Goal: Information Seeking & Learning: Learn about a topic

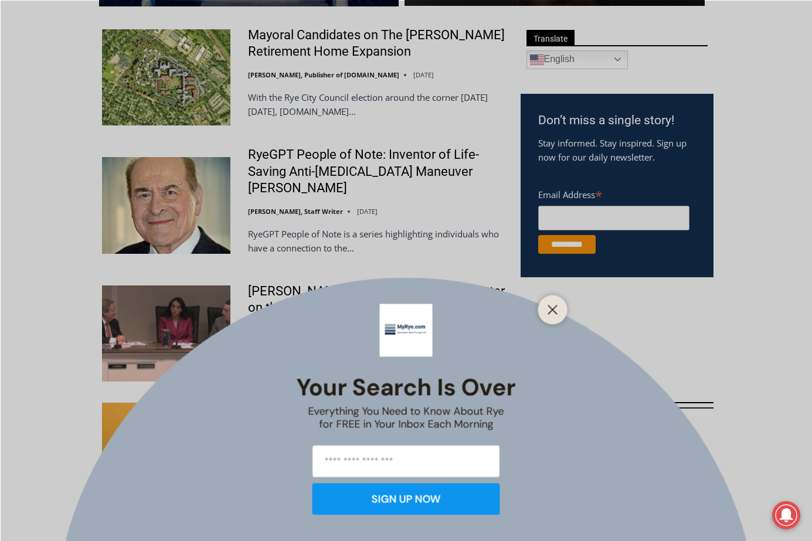
scroll to position [468, 0]
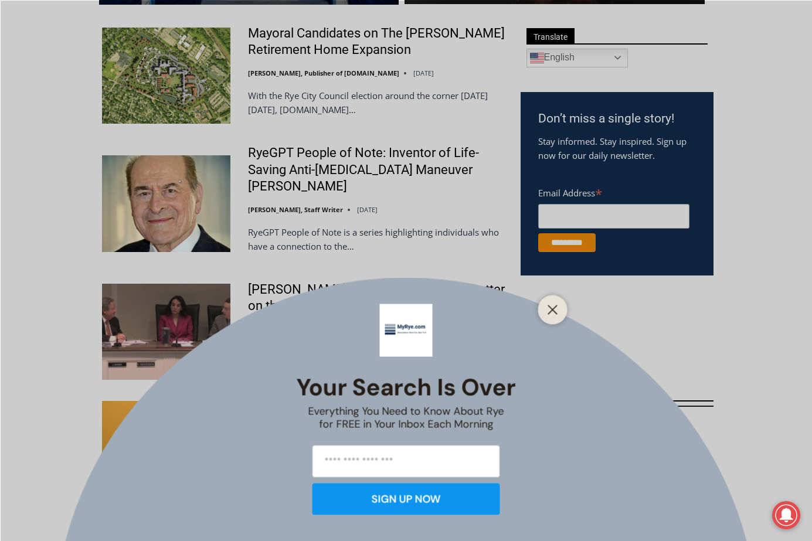
click at [550, 311] on icon "Close" at bounding box center [553, 309] width 11 height 11
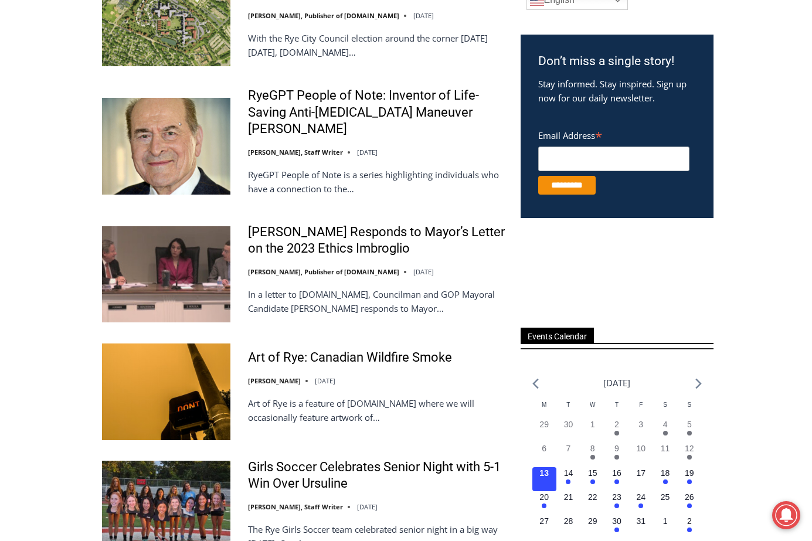
scroll to position [526, 0]
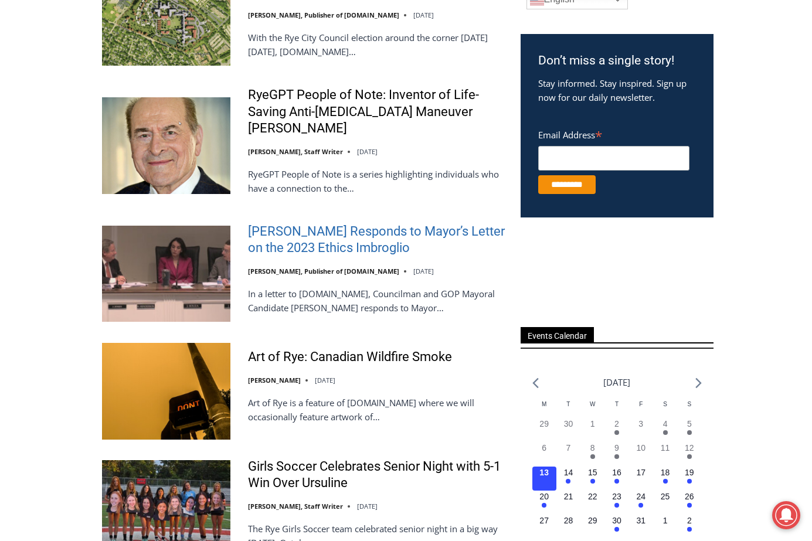
click at [274, 257] on link "Henderson Responds to Mayor’s Letter on the 2023 Ethics Imbroglio" at bounding box center [376, 239] width 257 height 33
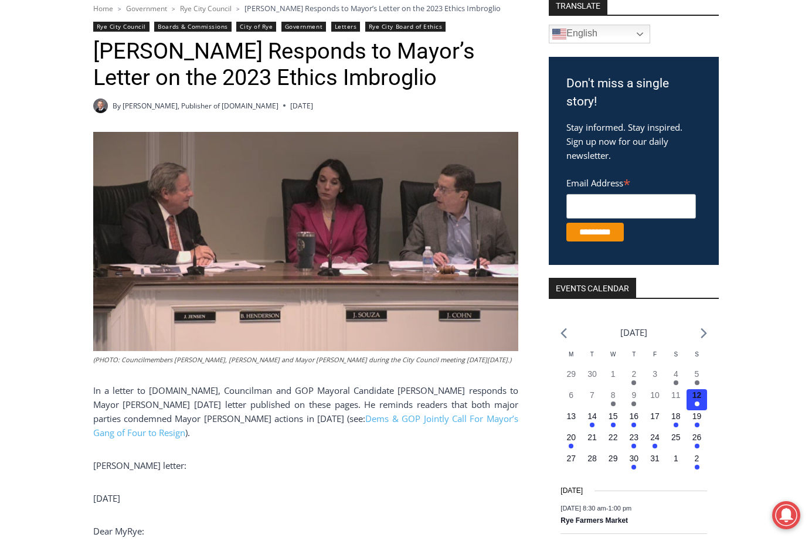
scroll to position [175, 0]
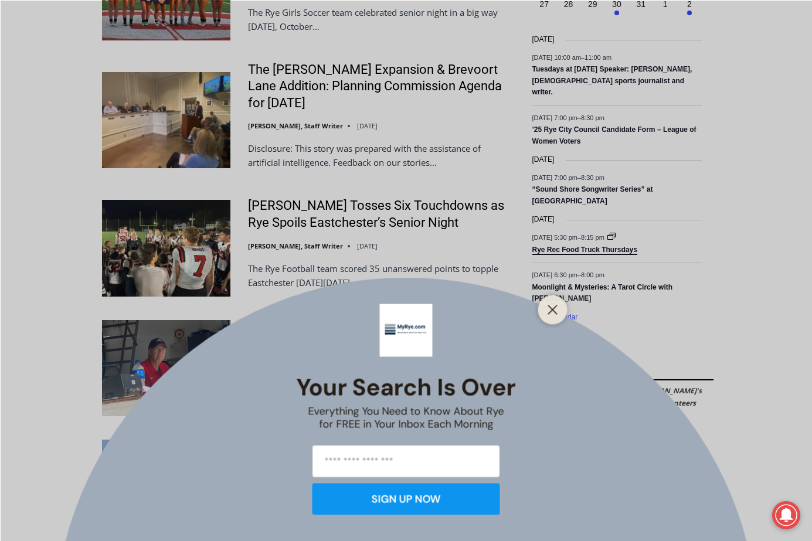
drag, startPoint x: 550, startPoint y: 309, endPoint x: 543, endPoint y: 310, distance: 7.1
click at [550, 309] on icon "Close" at bounding box center [553, 309] width 11 height 11
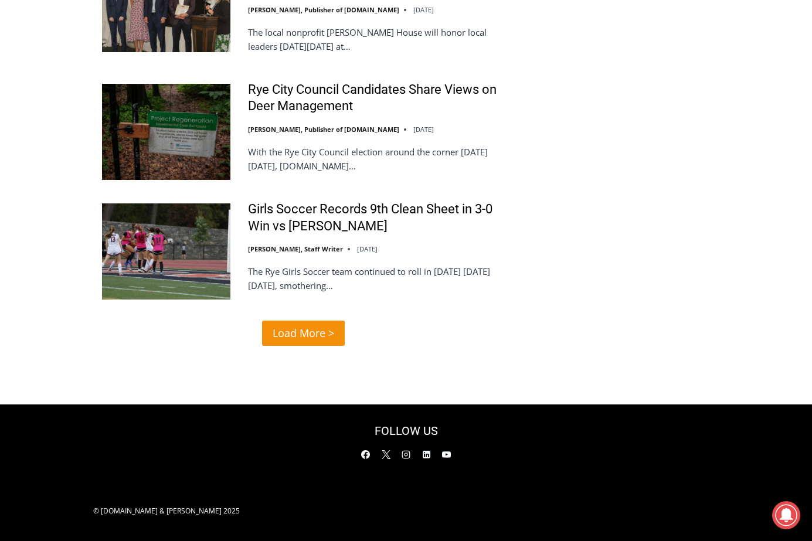
click at [318, 342] on span "Load More >" at bounding box center [304, 333] width 62 height 17
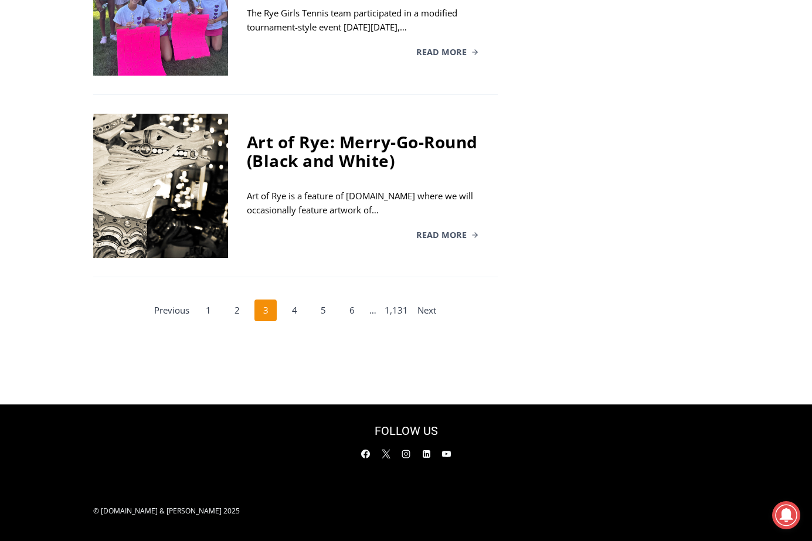
scroll to position [2388, 0]
click at [292, 300] on link "4" at bounding box center [294, 311] width 22 height 22
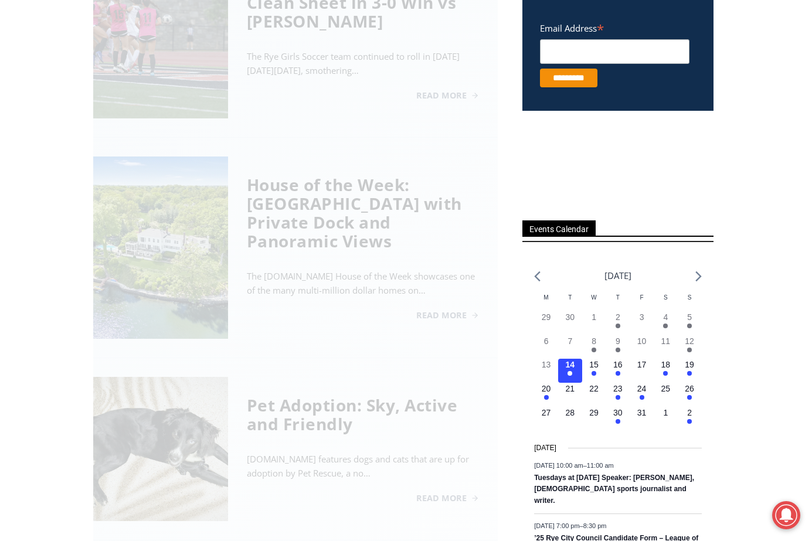
scroll to position [367, 0]
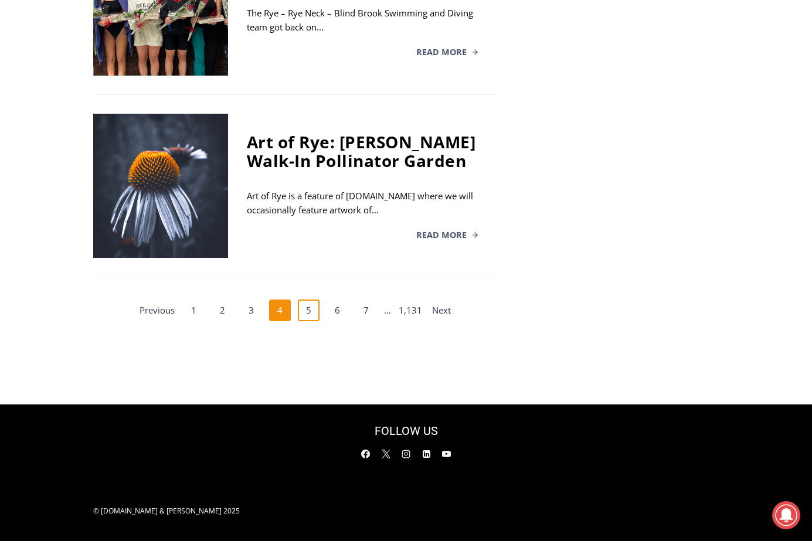
click at [303, 322] on link "5" at bounding box center [309, 311] width 22 height 22
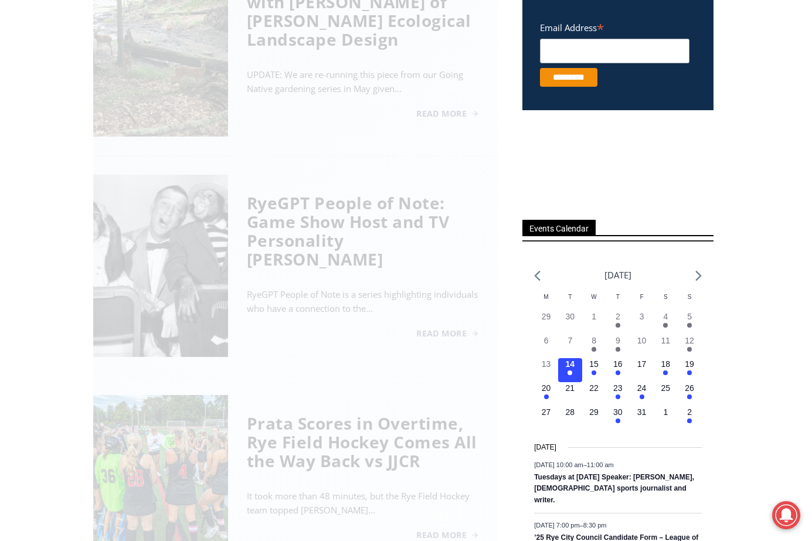
scroll to position [367, 0]
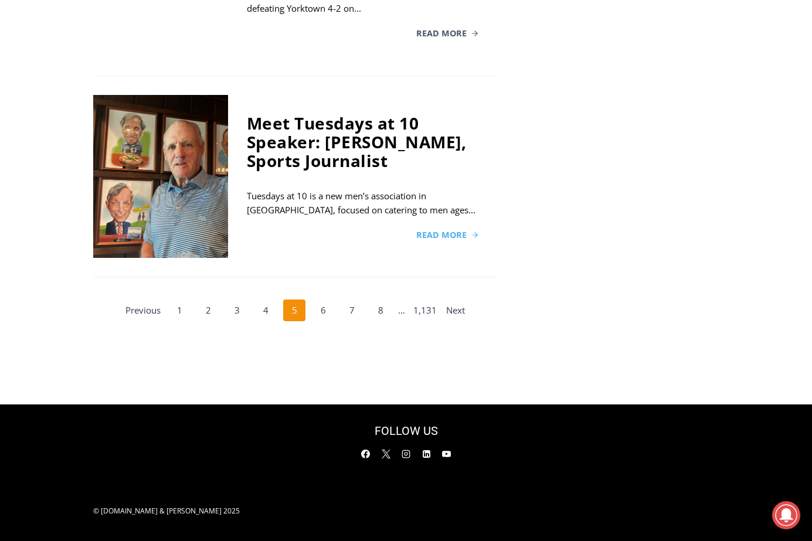
scroll to position [2370, 0]
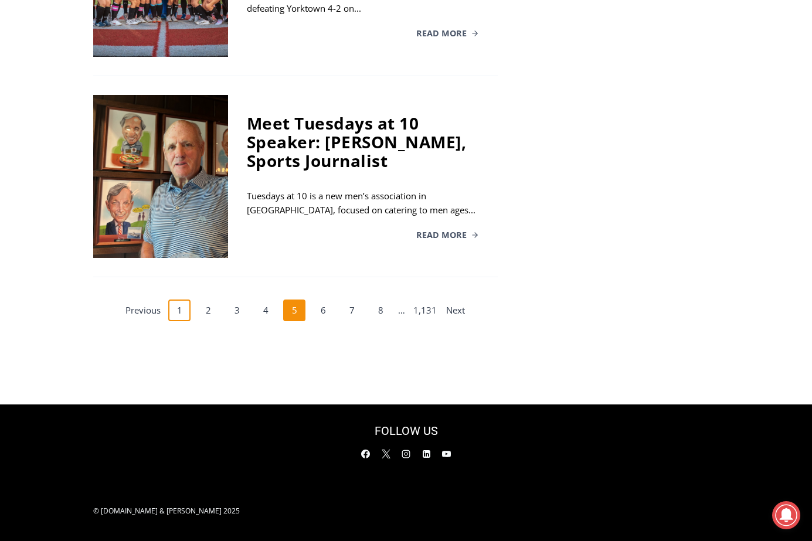
click at [179, 313] on link "1" at bounding box center [179, 311] width 22 height 22
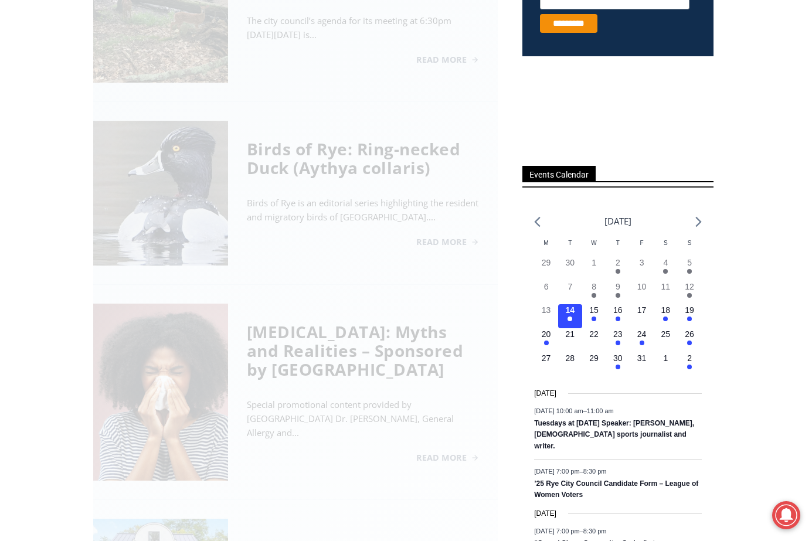
scroll to position [367, 0]
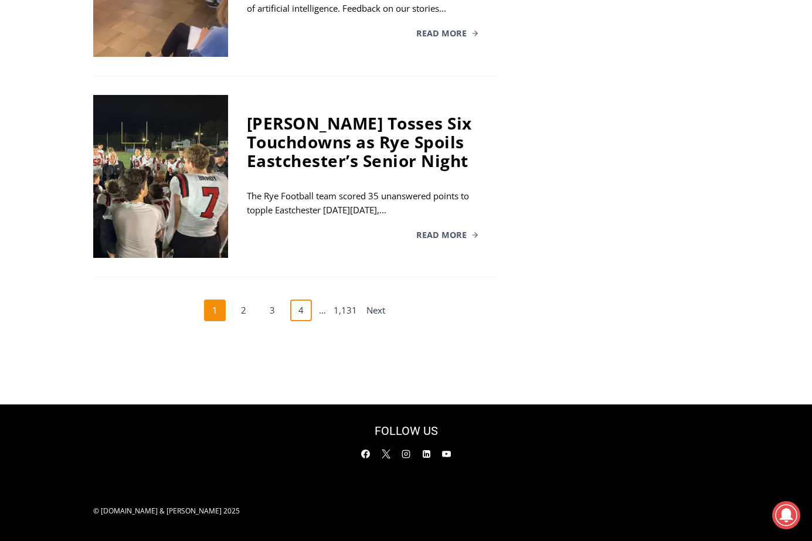
scroll to position [2449, 0]
click at [375, 300] on link "Next" at bounding box center [376, 311] width 22 height 22
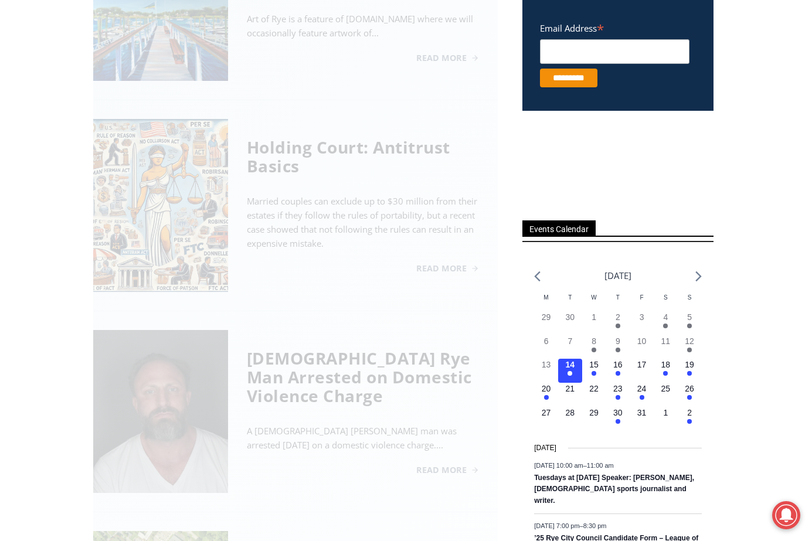
scroll to position [367, 0]
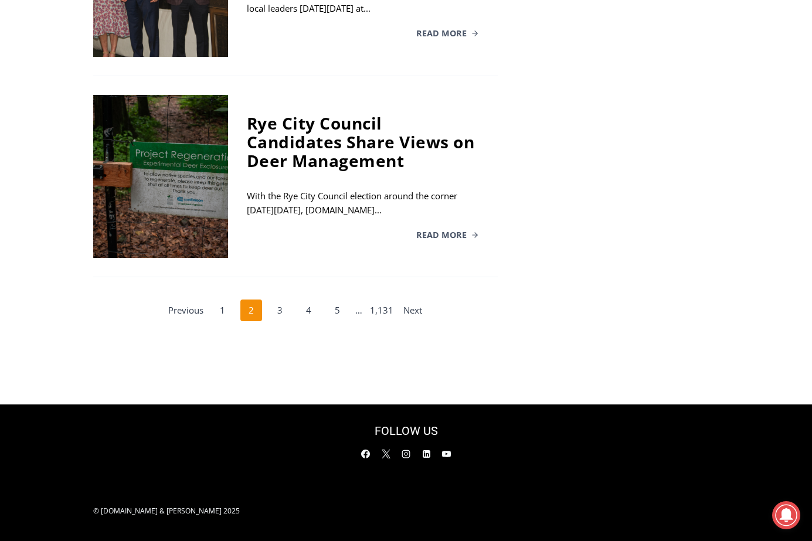
scroll to position [2404, 0]
click at [412, 322] on link "Next" at bounding box center [413, 311] width 22 height 22
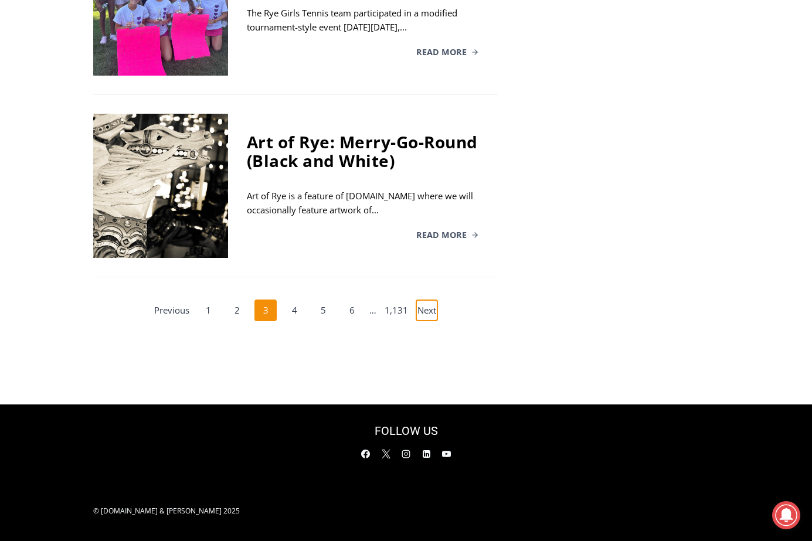
scroll to position [2240, 0]
click at [426, 322] on link "Next" at bounding box center [427, 311] width 22 height 22
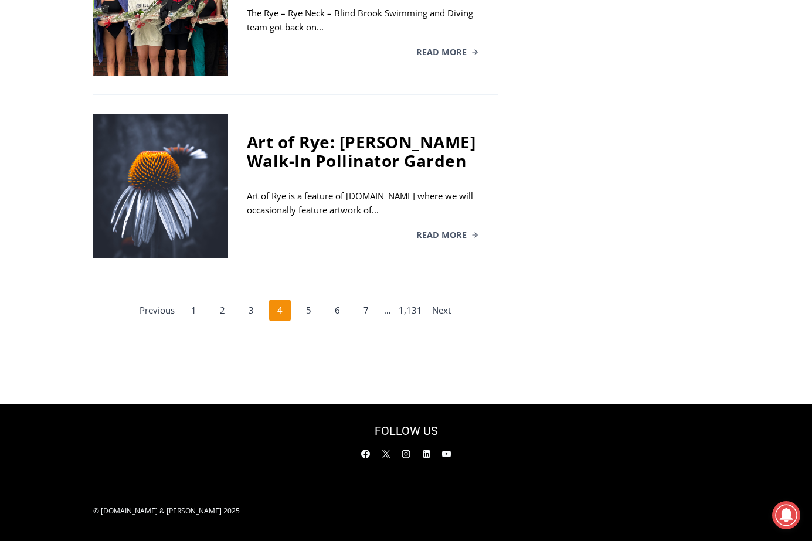
scroll to position [2388, 0]
click at [433, 300] on link "Next" at bounding box center [442, 311] width 22 height 22
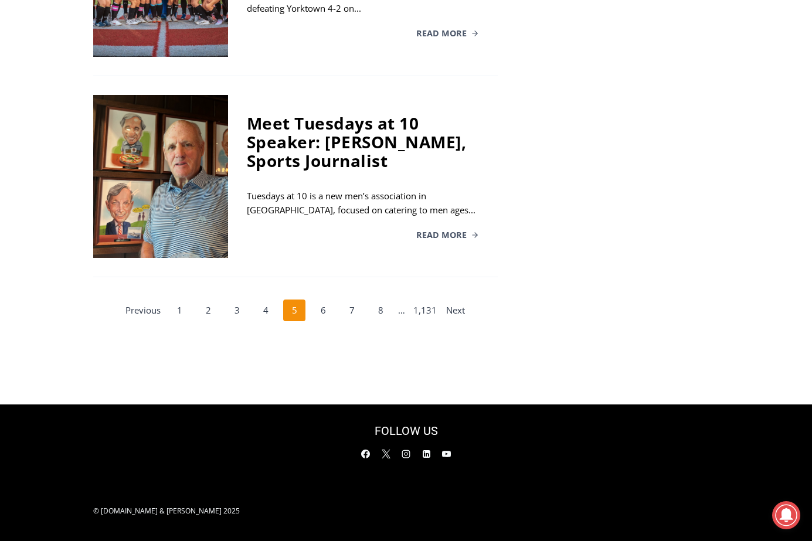
scroll to position [2353, 0]
click at [453, 322] on link "Next" at bounding box center [456, 311] width 22 height 22
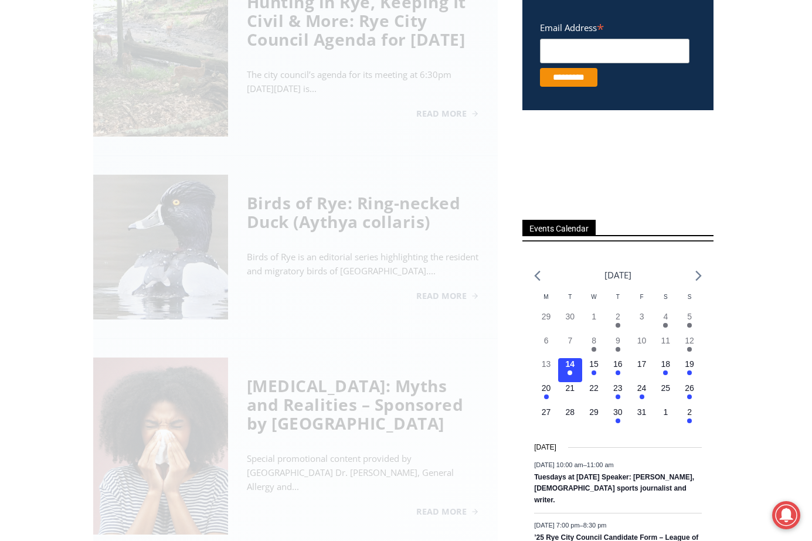
scroll to position [367, 0]
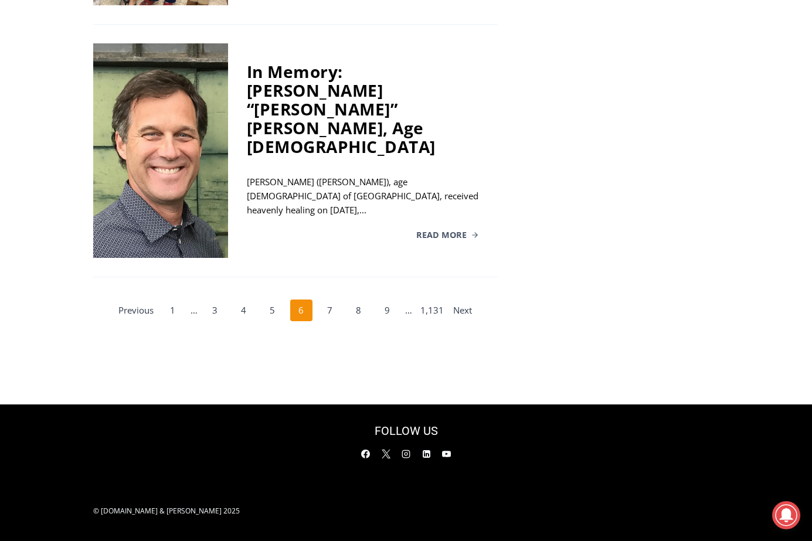
scroll to position [2301, 0]
click at [456, 322] on link "Next" at bounding box center [463, 311] width 22 height 22
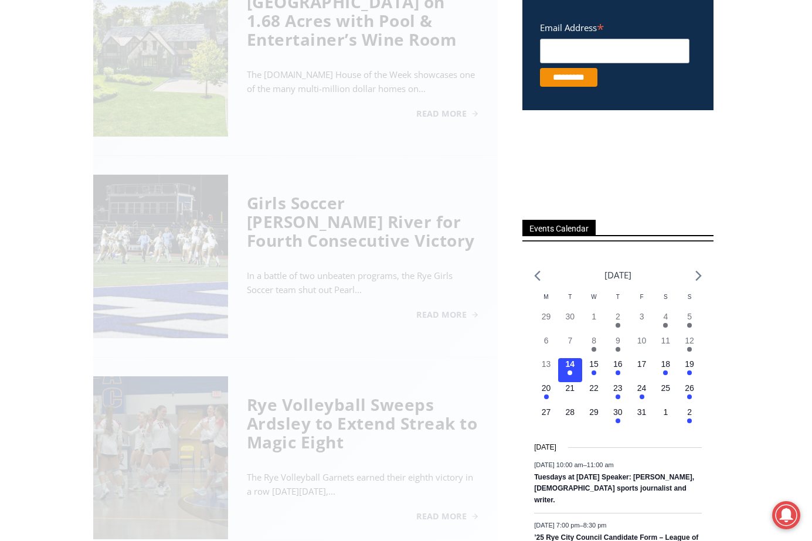
scroll to position [367, 0]
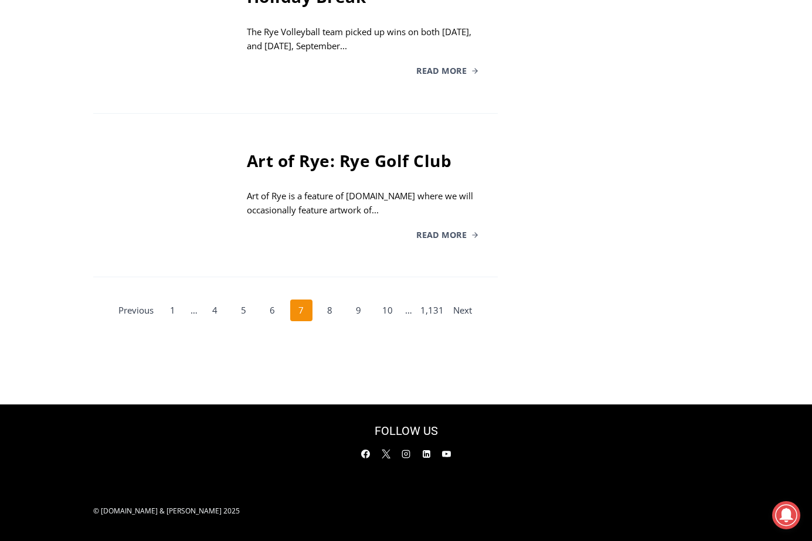
scroll to position [2419, 0]
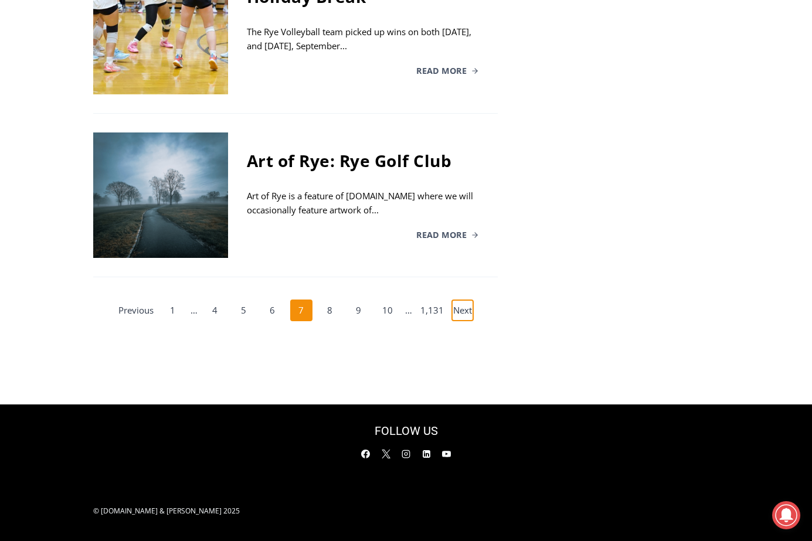
click at [455, 317] on link "Next" at bounding box center [463, 311] width 22 height 22
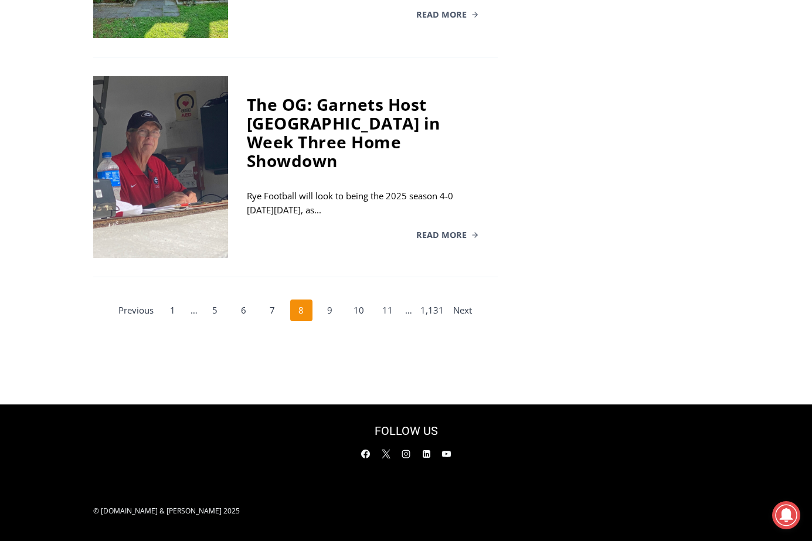
scroll to position [2243, 0]
click at [459, 322] on link "Next" at bounding box center [463, 311] width 22 height 22
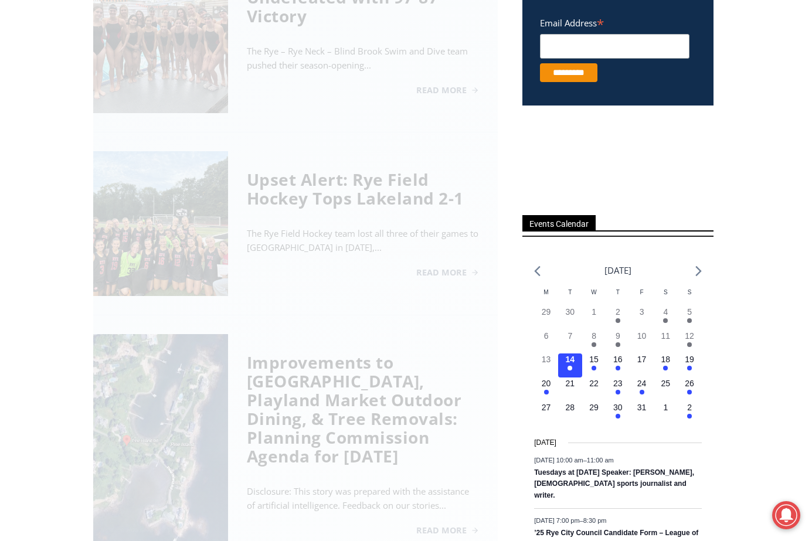
scroll to position [367, 0]
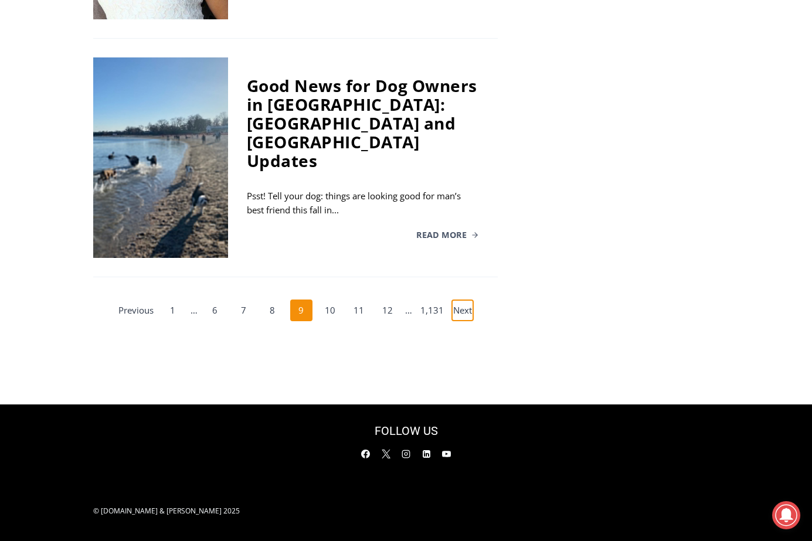
scroll to position [2357, 0]
click at [462, 322] on link "Next" at bounding box center [463, 311] width 22 height 22
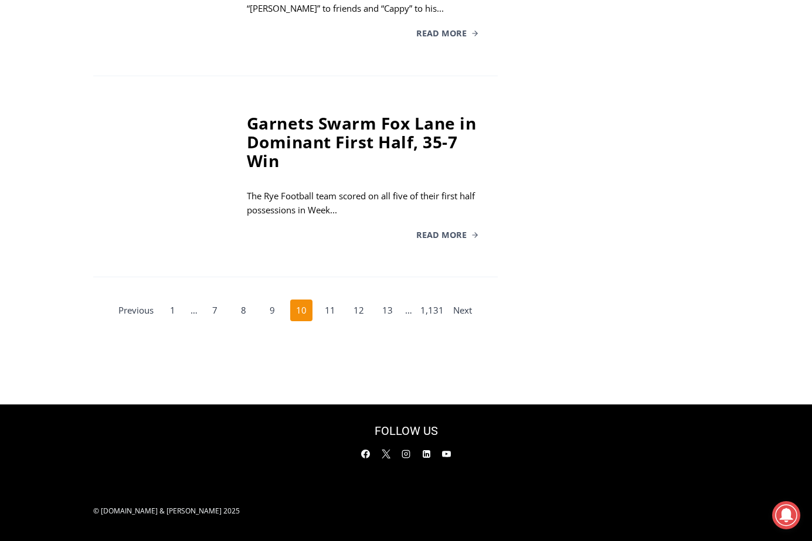
scroll to position [2366, 0]
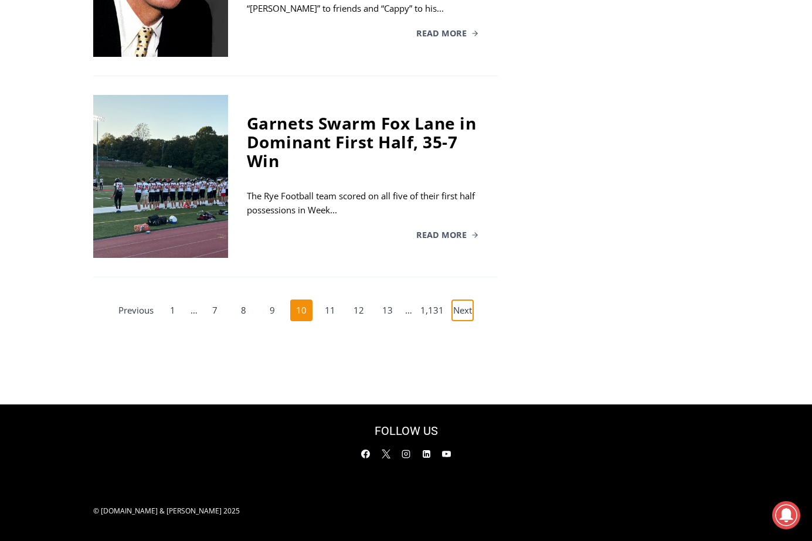
click at [460, 302] on link "Next" at bounding box center [463, 311] width 22 height 22
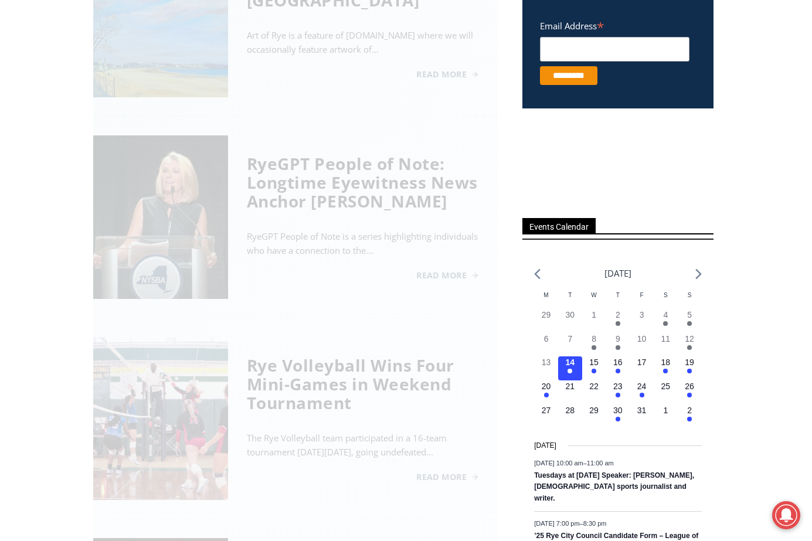
scroll to position [367, 0]
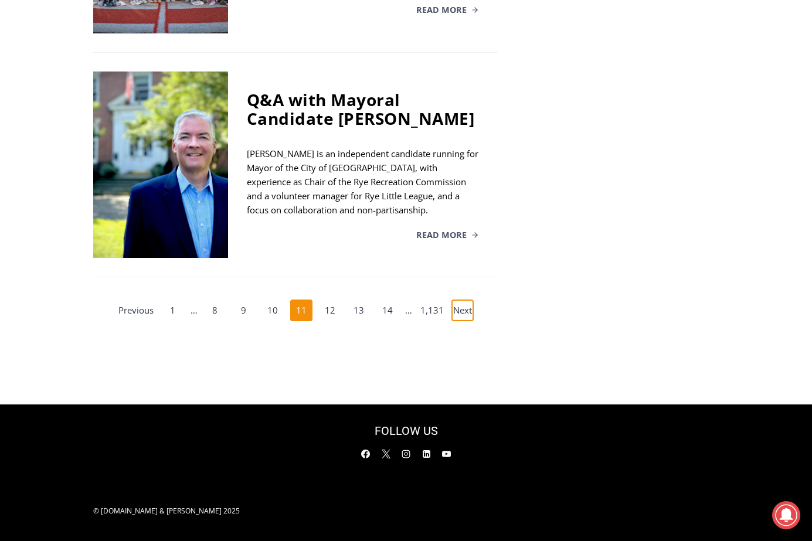
scroll to position [2345, 0]
click at [463, 322] on link "Next" at bounding box center [463, 311] width 22 height 22
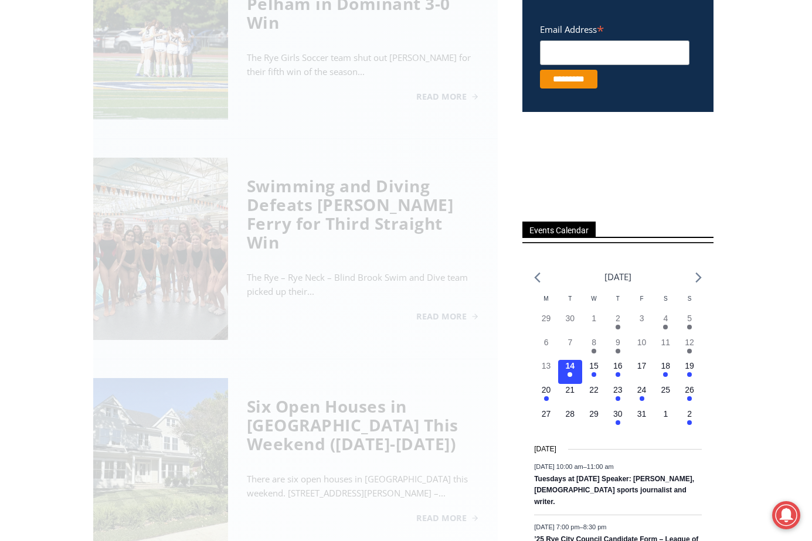
scroll to position [367, 0]
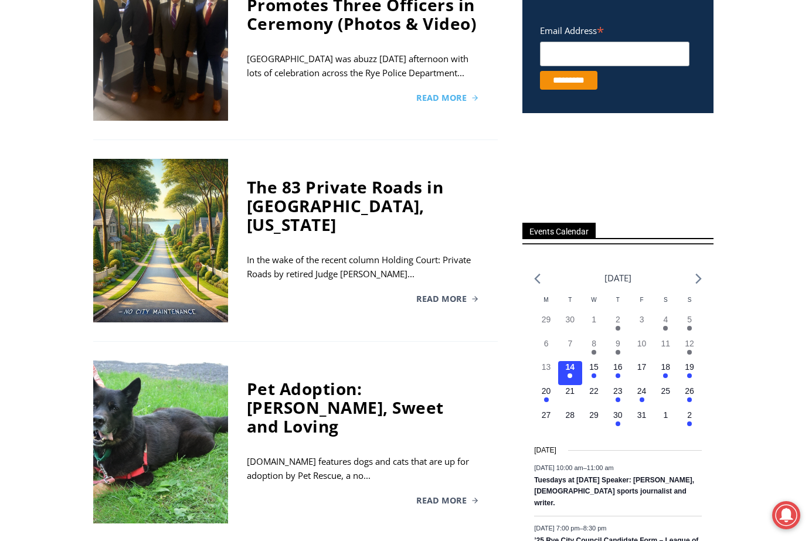
click at [416, 102] on span "Read More" at bounding box center [441, 98] width 50 height 8
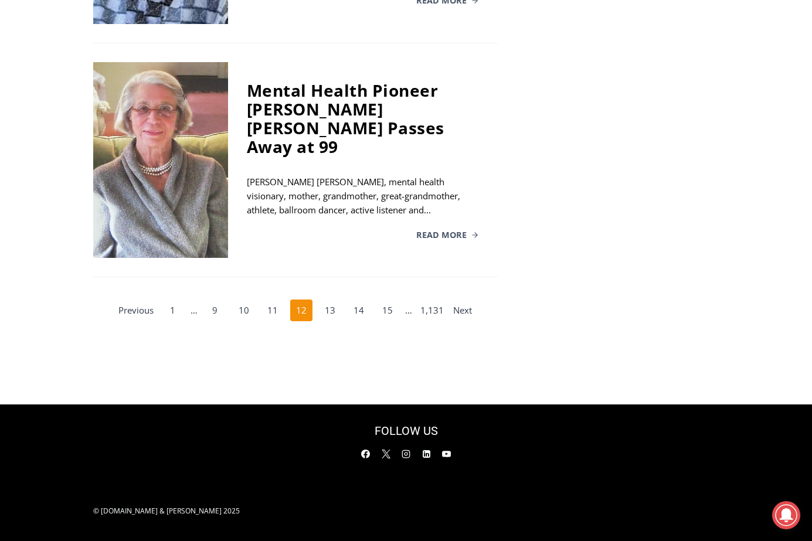
scroll to position [2419, 0]
click at [215, 301] on link "9" at bounding box center [215, 311] width 22 height 22
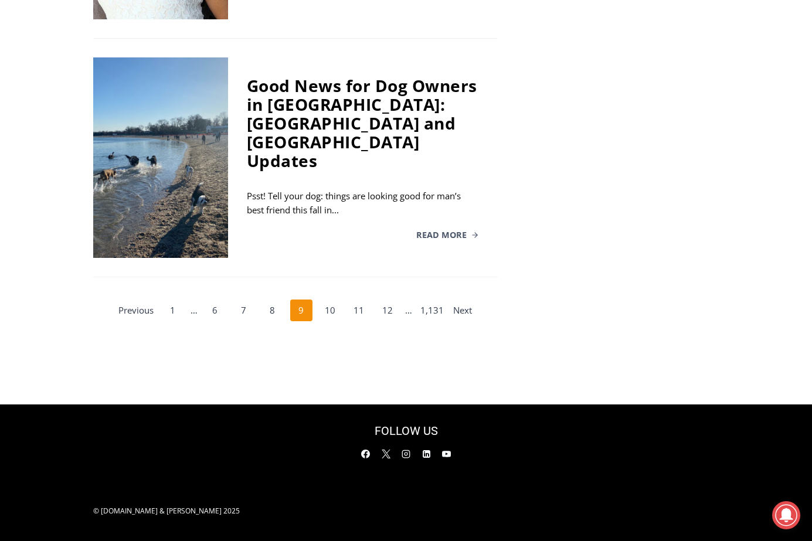
scroll to position [2361, 0]
click at [216, 322] on link "6" at bounding box center [215, 311] width 22 height 22
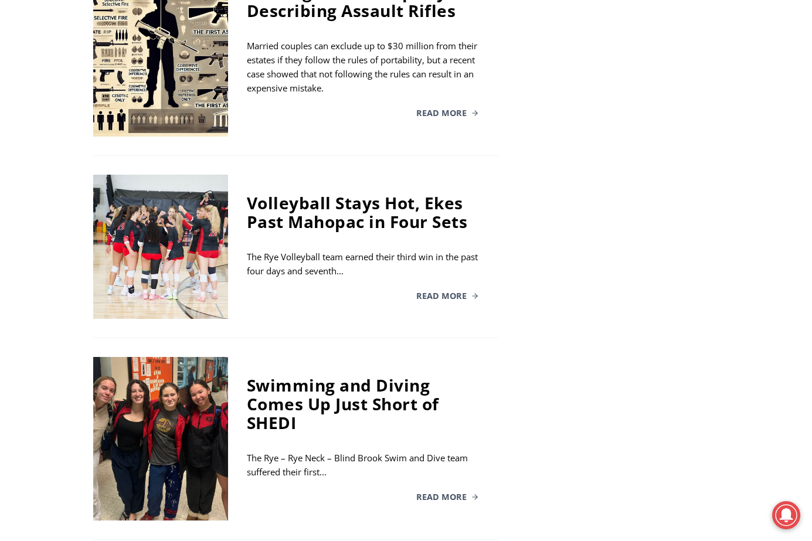
scroll to position [1598, 0]
click at [427, 117] on span "Read More" at bounding box center [441, 113] width 50 height 8
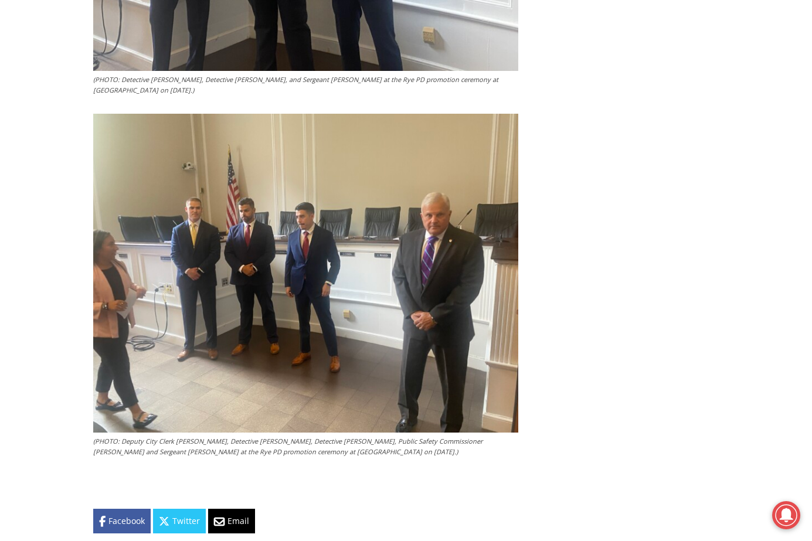
scroll to position [2996, 0]
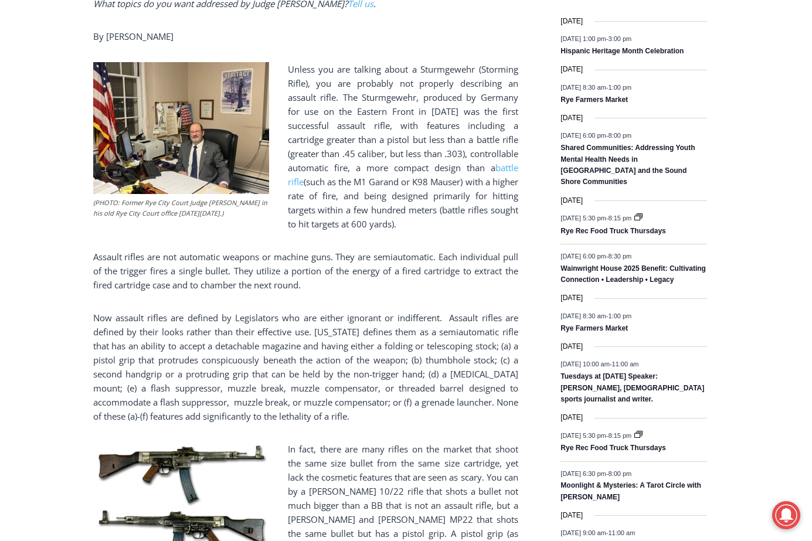
scroll to position [644, 0]
